Goal: Communication & Community: Connect with others

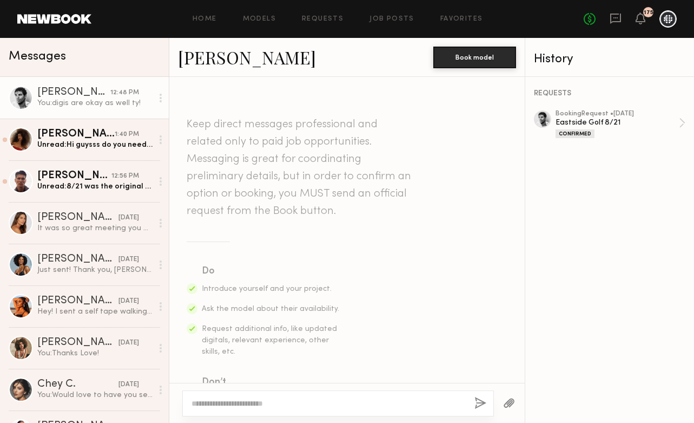
scroll to position [327, 0]
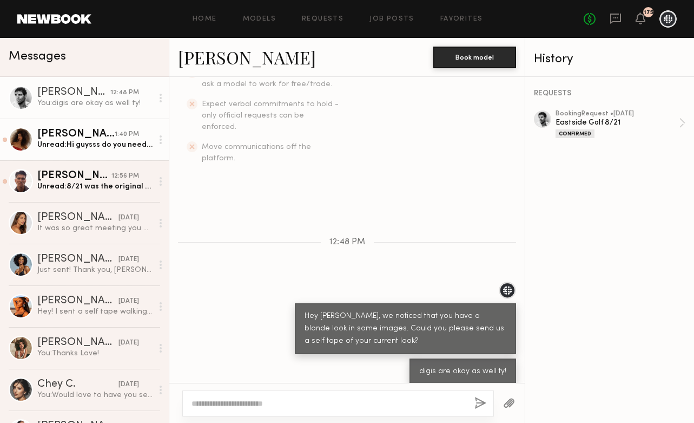
click at [85, 136] on div "[PERSON_NAME]" at bounding box center [75, 134] width 77 height 11
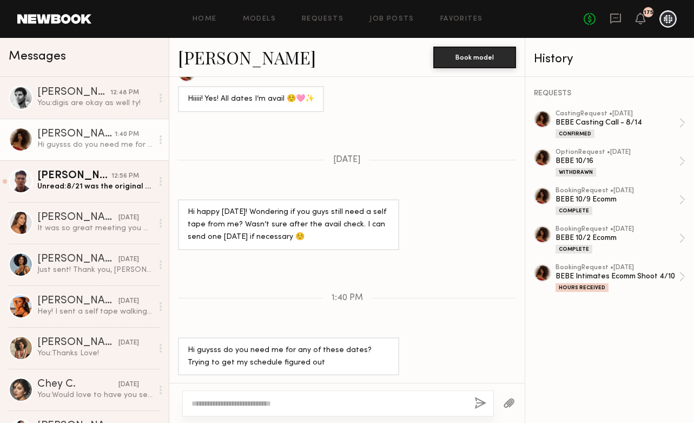
scroll to position [836, 0]
type textarea "**********"
click at [481, 404] on button "button" at bounding box center [480, 404] width 12 height 14
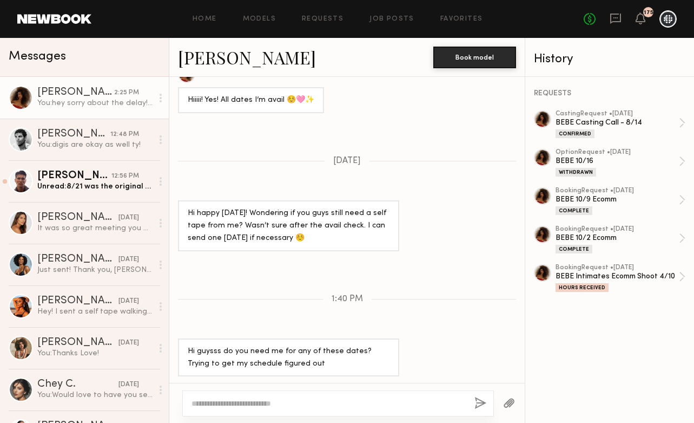
scroll to position [949, 0]
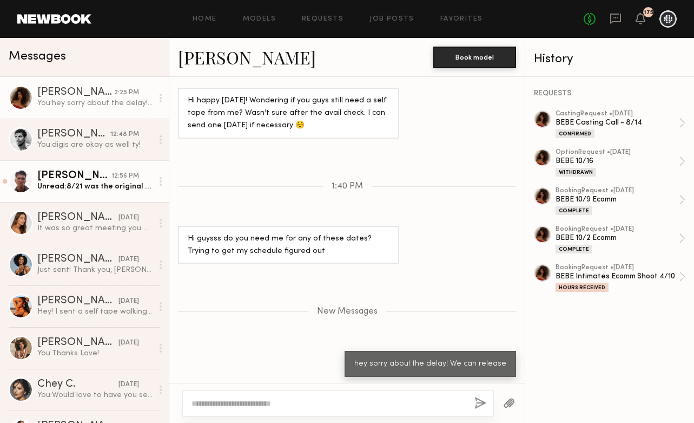
click at [93, 172] on div "[PERSON_NAME]" at bounding box center [74, 175] width 74 height 11
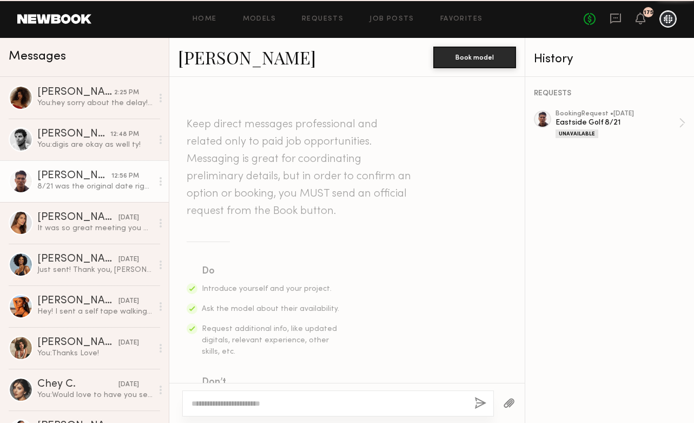
scroll to position [572, 0]
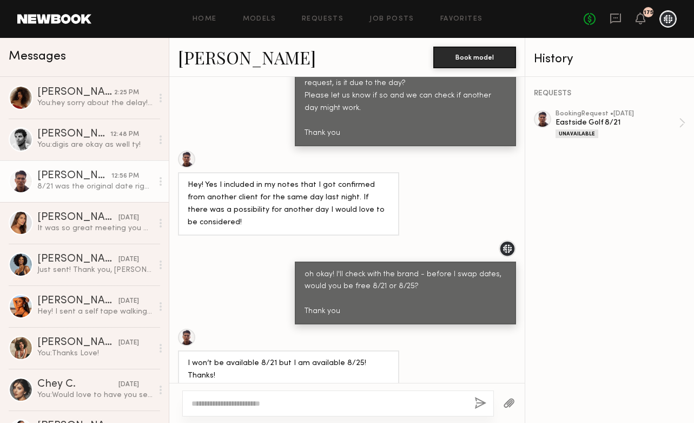
click at [303, 403] on textarea at bounding box center [329, 403] width 274 height 11
click at [280, 404] on textarea "**********" at bounding box center [329, 403] width 274 height 11
click at [321, 406] on textarea "**********" at bounding box center [329, 403] width 274 height 11
click at [307, 405] on textarea "**********" at bounding box center [329, 403] width 274 height 11
type textarea "**********"
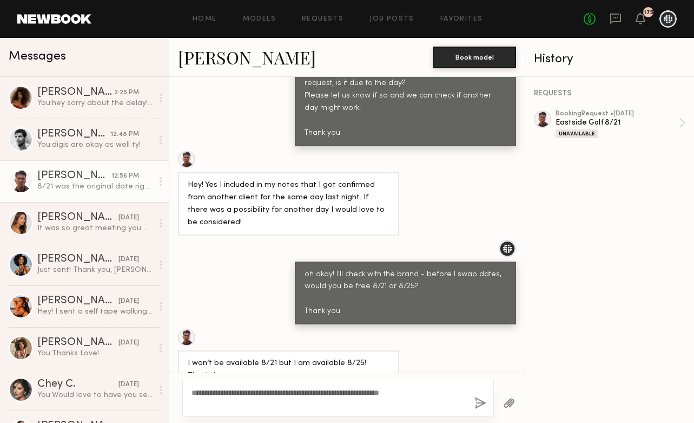
click at [484, 405] on button "button" at bounding box center [480, 404] width 12 height 14
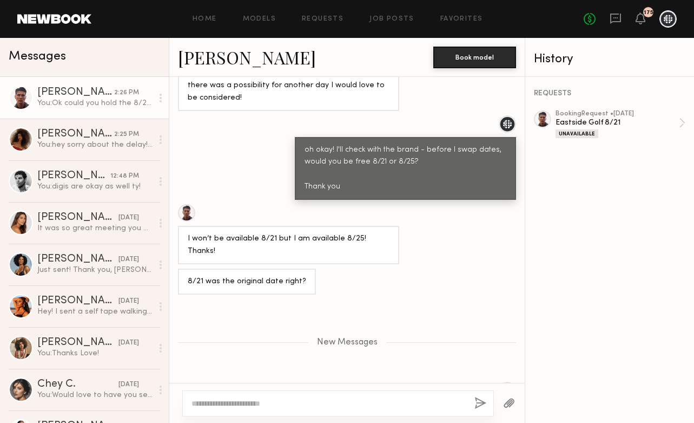
scroll to position [707, 0]
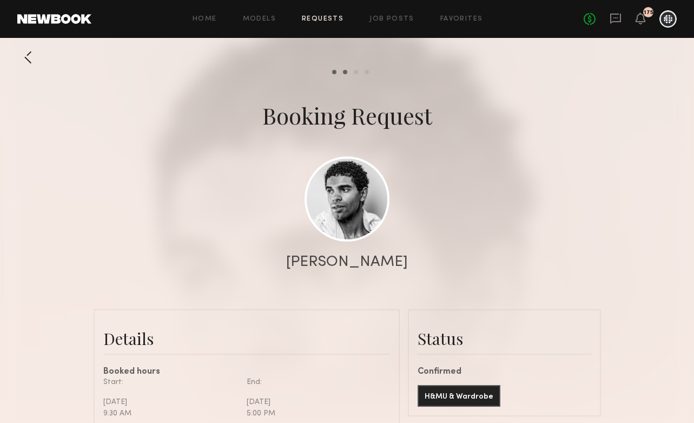
scroll to position [481, 0]
click at [611, 25] on link at bounding box center [616, 19] width 12 height 14
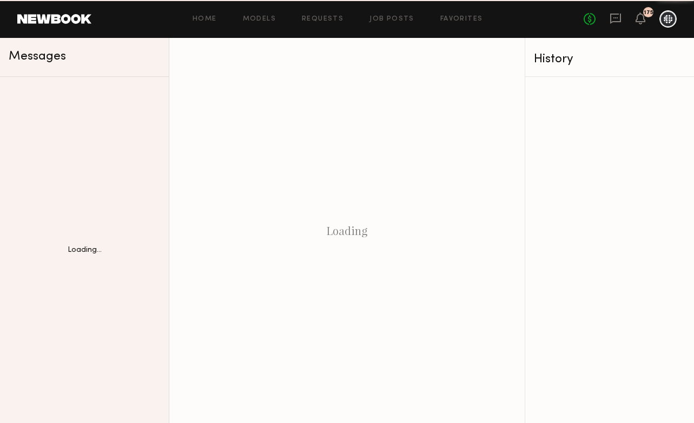
click at [621, 19] on icon at bounding box center [615, 19] width 11 height 10
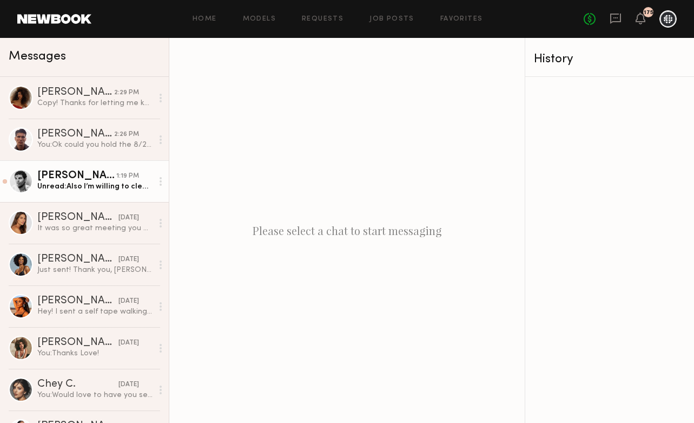
click at [104, 178] on div "[PERSON_NAME]" at bounding box center [76, 175] width 79 height 11
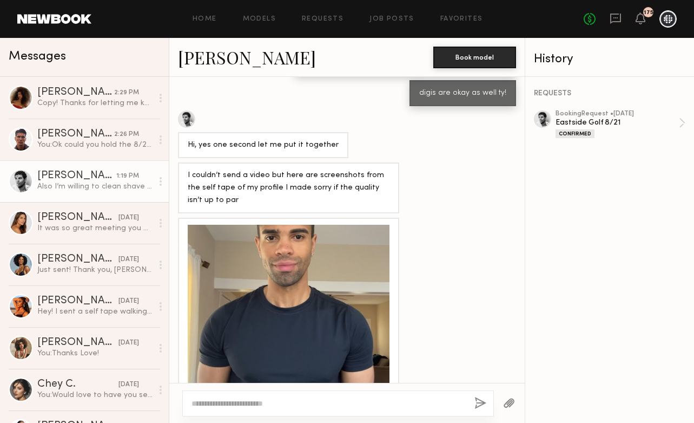
scroll to position [603, 0]
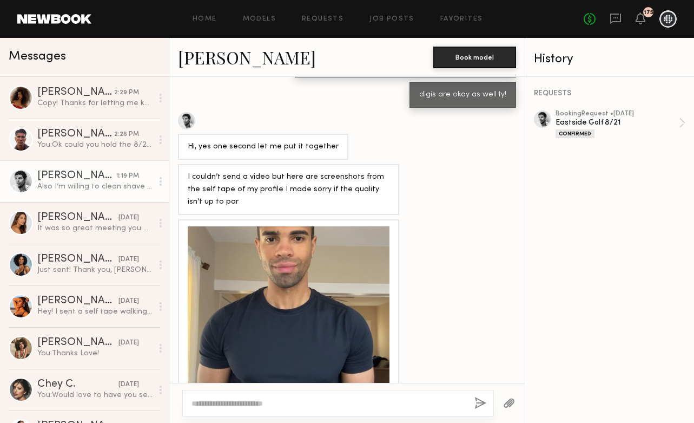
click at [270, 237] on div at bounding box center [289, 327] width 202 height 202
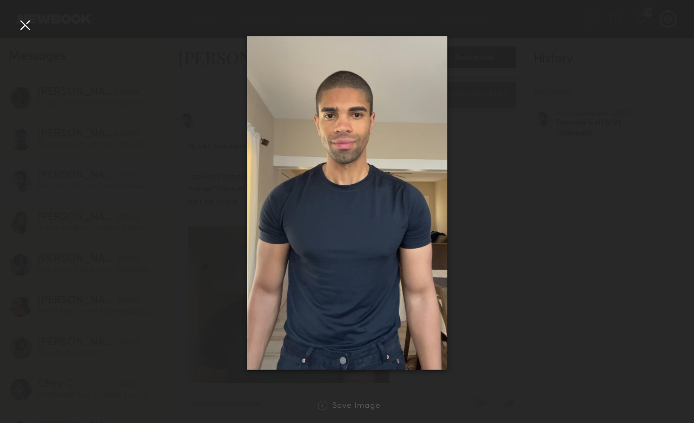
click at [393, 189] on img at bounding box center [347, 203] width 200 height 334
click at [564, 194] on div at bounding box center [347, 202] width 694 height 371
click at [25, 16] on div at bounding box center [24, 24] width 17 height 17
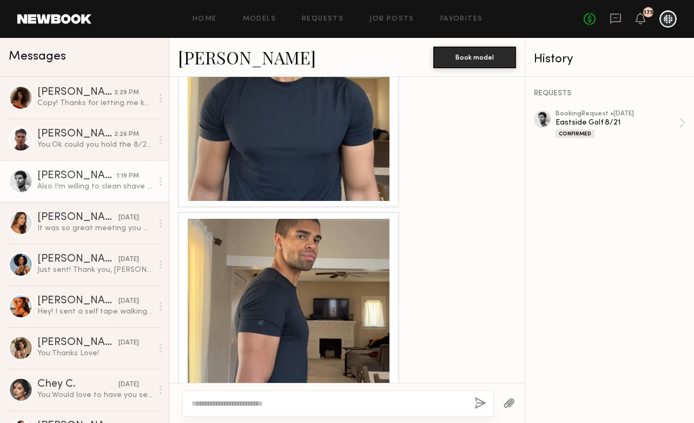
scroll to position [835, 0]
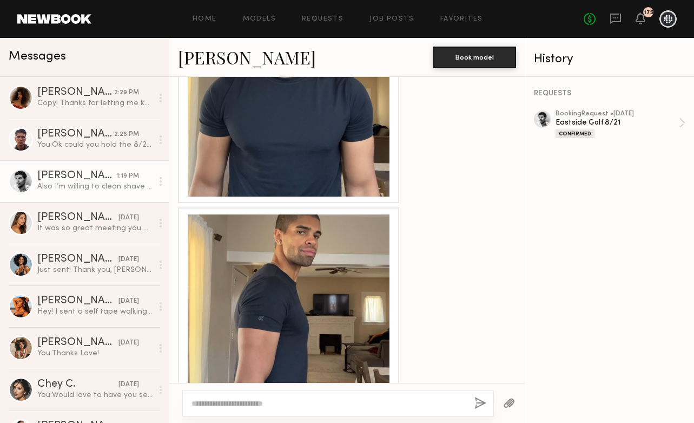
click at [232, 274] on div at bounding box center [289, 315] width 202 height 202
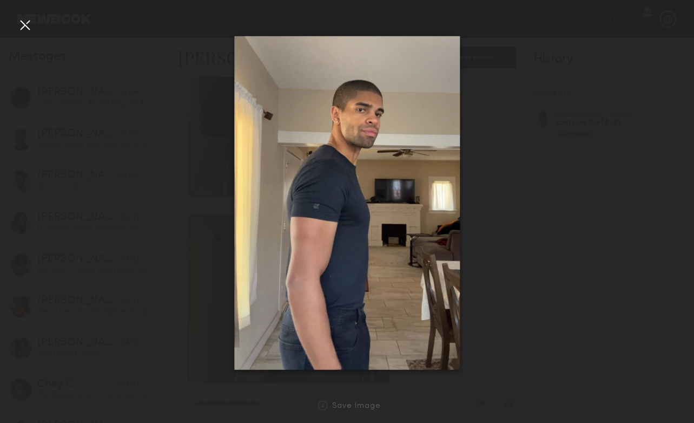
click at [28, 25] on div at bounding box center [24, 24] width 17 height 17
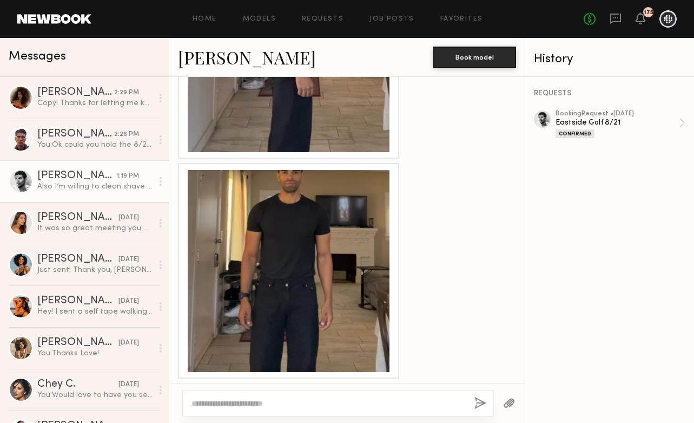
scroll to position [1565, 0]
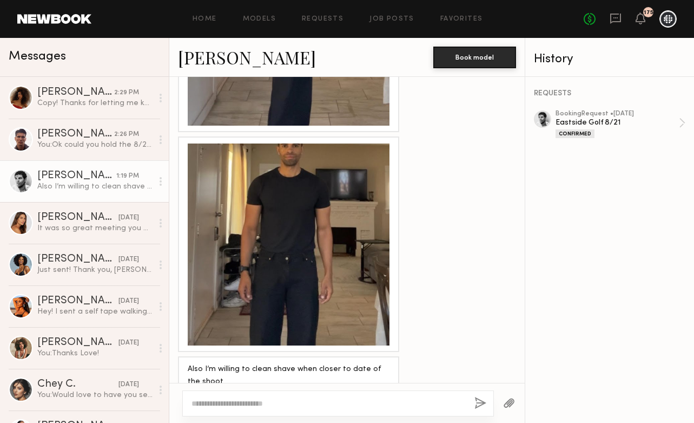
click at [339, 267] on div at bounding box center [289, 244] width 202 height 202
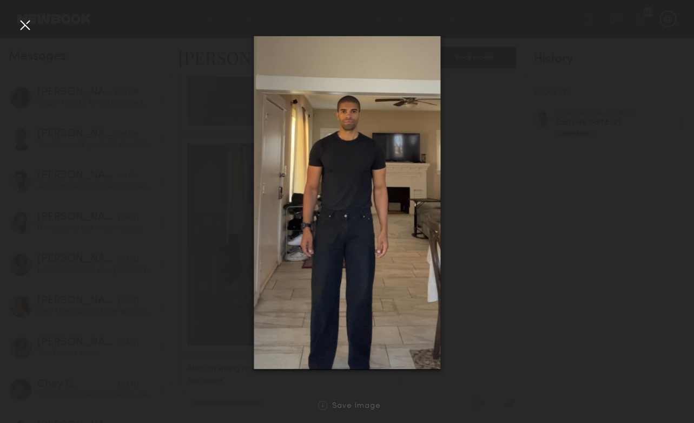
click at [31, 28] on div at bounding box center [24, 24] width 17 height 17
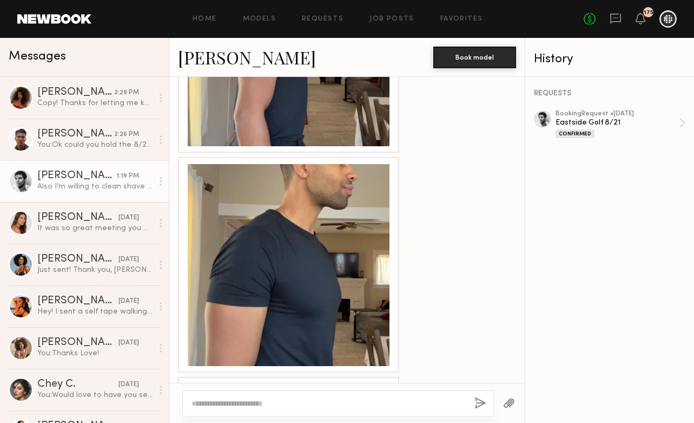
scroll to position [1103, 0]
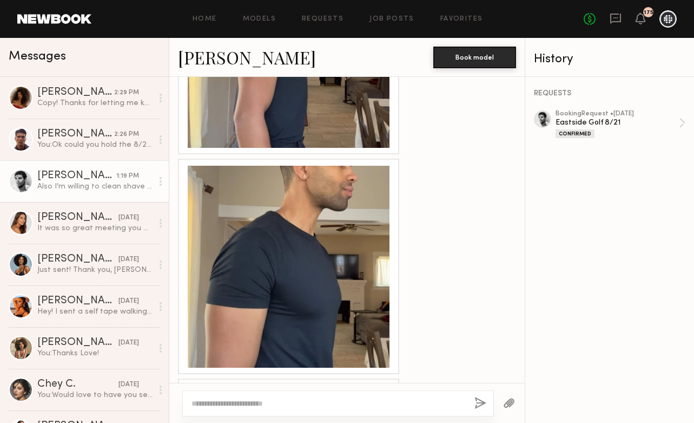
click at [288, 194] on div at bounding box center [289, 267] width 202 height 202
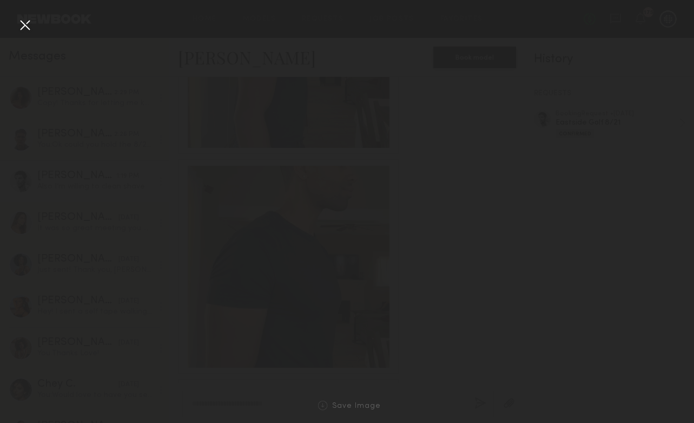
click at [288, 194] on div at bounding box center [289, 267] width 202 height 202
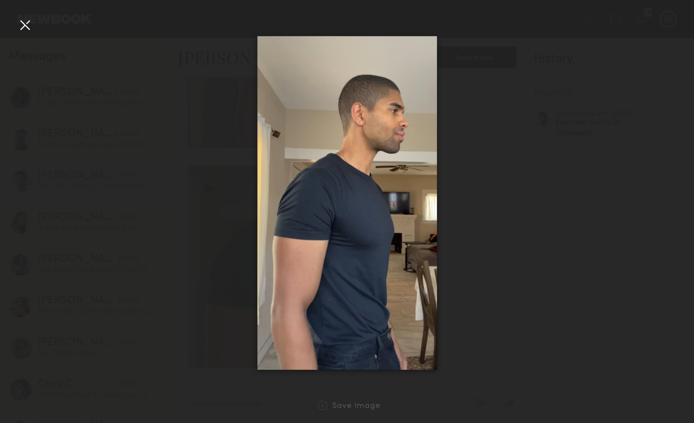
click at [28, 24] on div at bounding box center [24, 24] width 17 height 17
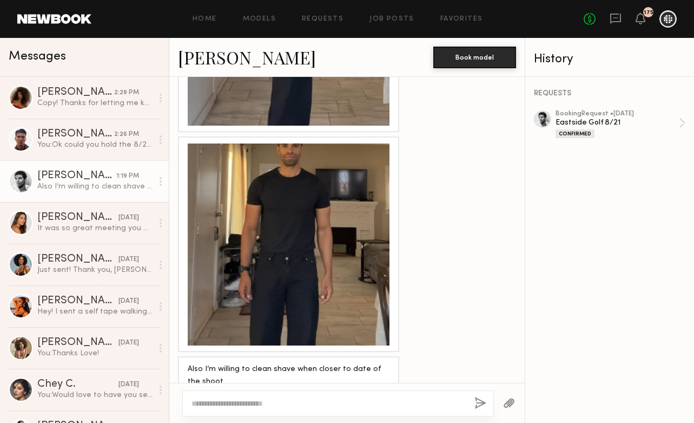
scroll to position [1557, 0]
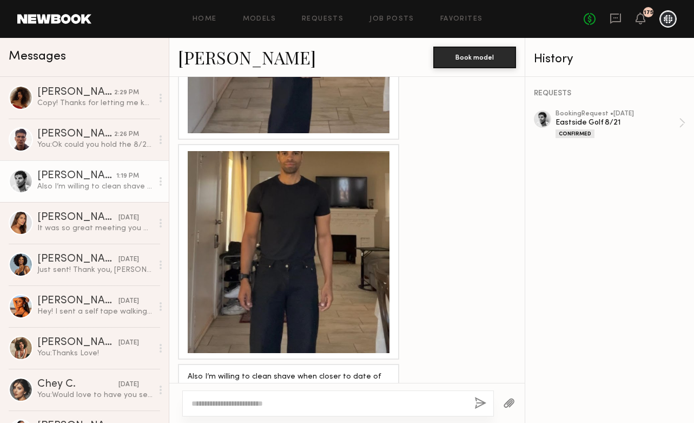
click at [215, 371] on div "Also I’m willing to clean shave when closer to date of the shoot" at bounding box center [289, 383] width 202 height 25
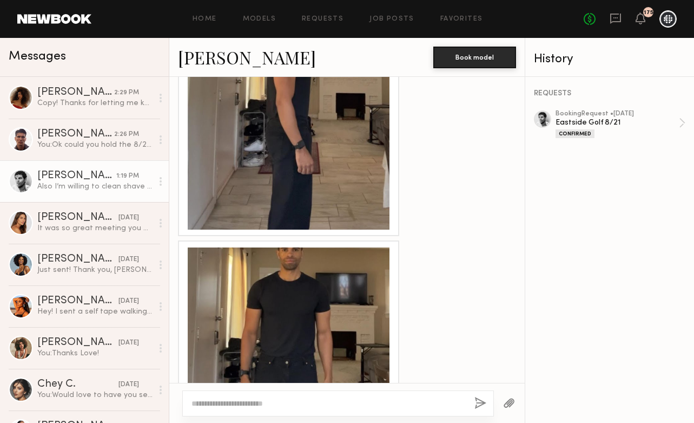
scroll to position [1565, 0]
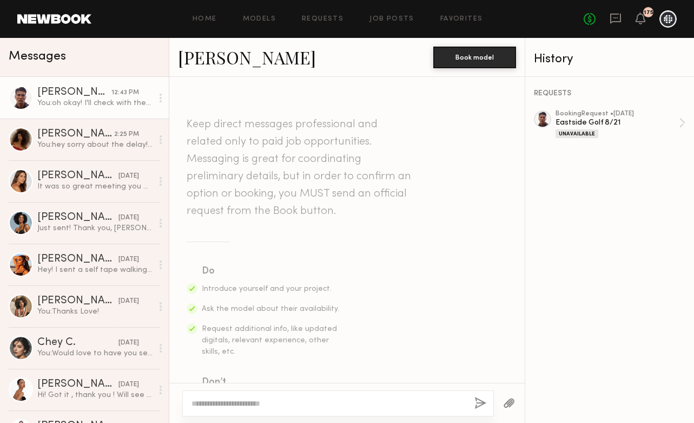
scroll to position [696, 0]
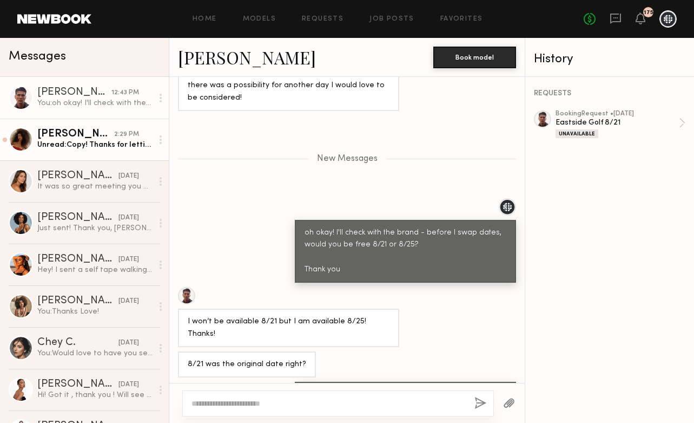
click at [100, 150] on link "[PERSON_NAME] 2:29 PM Unread: Copy! Thanks for letting me know" at bounding box center [84, 139] width 169 height 42
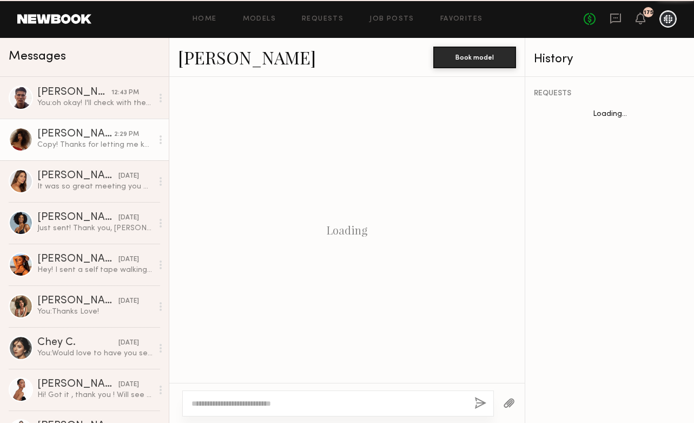
scroll to position [736, 0]
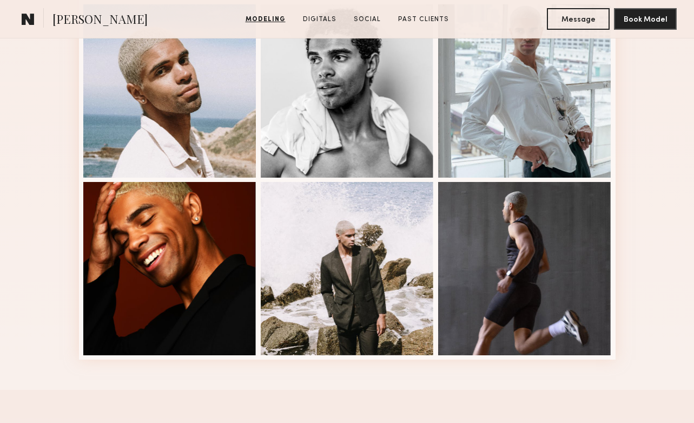
scroll to position [671, 0]
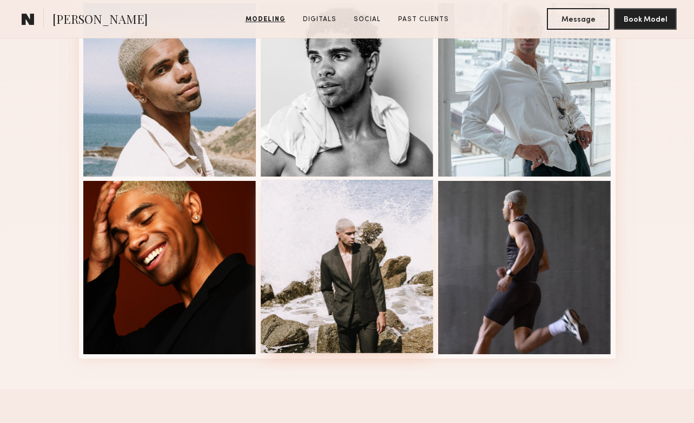
click at [400, 267] on div at bounding box center [347, 266] width 173 height 173
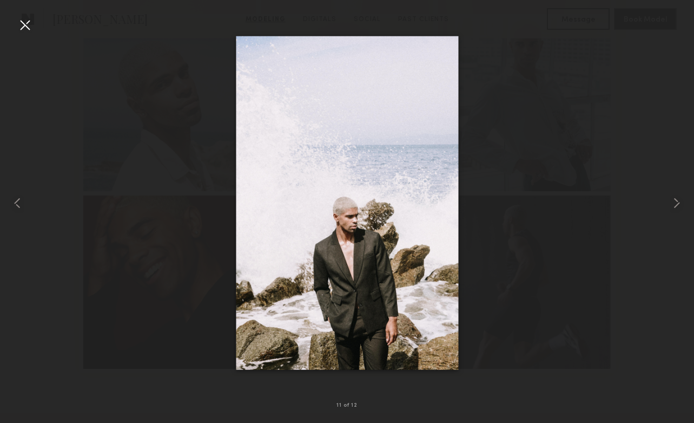
scroll to position [650, 0]
